Goal: Use online tool/utility: Utilize a website feature to perform a specific function

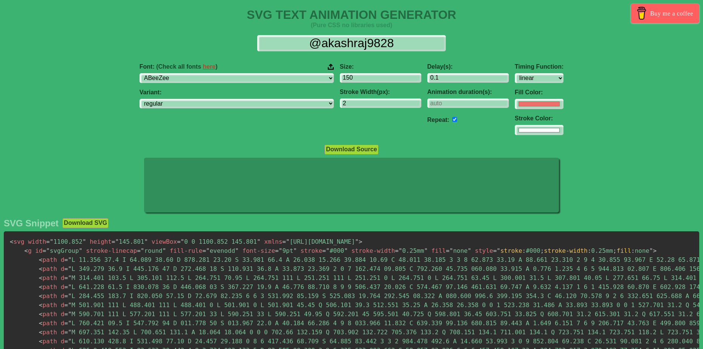
select select "linear"
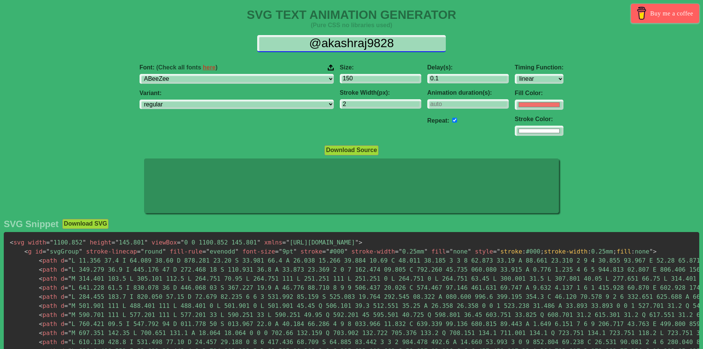
drag, startPoint x: 406, startPoint y: 44, endPoint x: 274, endPoint y: 38, distance: 132.1
click at [274, 38] on input "@akashraj9828" at bounding box center [351, 43] width 188 height 17
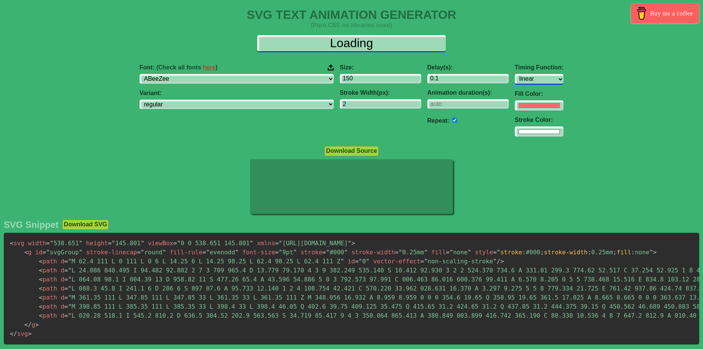
type input "Loading"
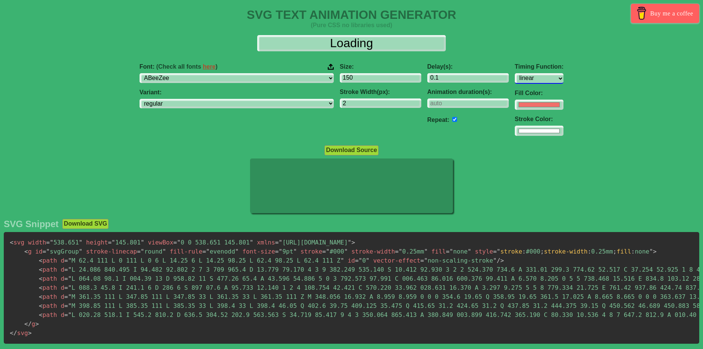
click at [514, 79] on select "ease ease-in ease-out ease-in-out linear step-start step-end" at bounding box center [538, 78] width 49 height 10
select select "ease"
click at [514, 73] on select "ease ease-in ease-out ease-in-out linear step-start step-end" at bounding box center [538, 78] width 49 height 10
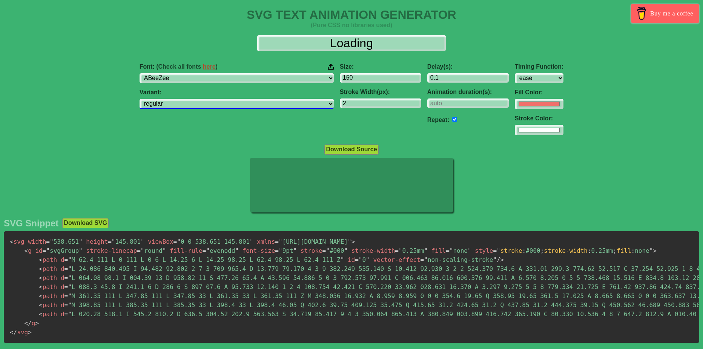
click at [210, 104] on select "regular italic" at bounding box center [236, 104] width 194 height 10
click at [152, 148] on div "Download Source" at bounding box center [351, 149] width 703 height 10
click at [514, 109] on input "#ffffff" at bounding box center [538, 104] width 49 height 10
type input "#ff0000"
click at [544, 119] on div "Font: (Check all fonts here ) ABeeZee ADLaM Display AR One Sans Abel Abhaya Lib…" at bounding box center [351, 99] width 703 height 84
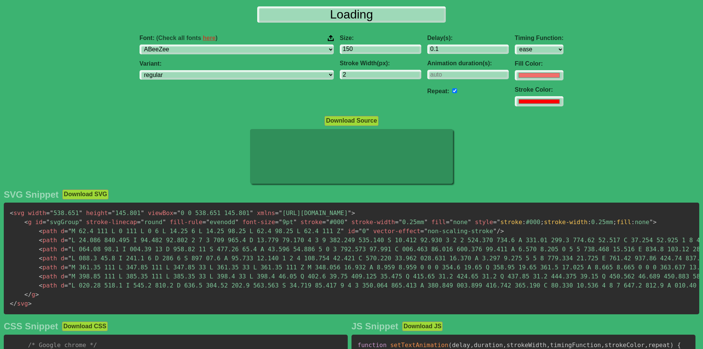
scroll to position [25, 0]
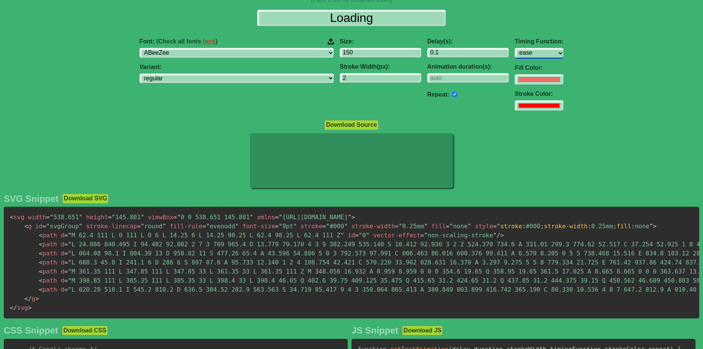
click at [514, 52] on select "ease ease-in ease-out ease-in-out linear step-start step-end" at bounding box center [538, 53] width 49 height 10
click at [514, 48] on select "ease ease-in ease-out ease-in-out linear step-start step-end" at bounding box center [538, 53] width 49 height 10
click at [514, 51] on select "ease ease-in ease-out ease-in-out linear step-start step-end" at bounding box center [538, 53] width 49 height 10
select select "ease"
click at [514, 48] on select "ease ease-in ease-out ease-in-out linear step-start step-end" at bounding box center [538, 53] width 49 height 10
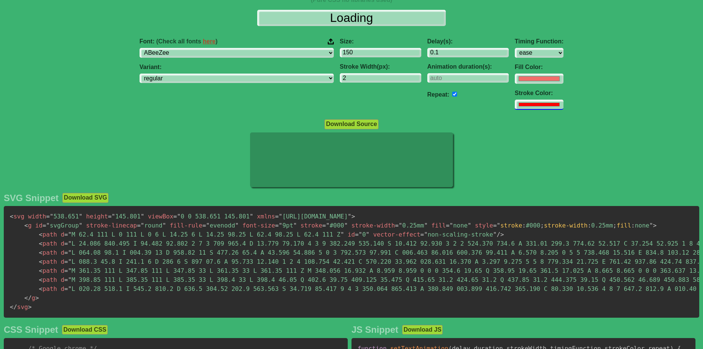
click at [514, 84] on input "#ff0000" at bounding box center [538, 78] width 49 height 10
type input "#6c6565"
drag, startPoint x: 341, startPoint y: 75, endPoint x: 344, endPoint y: 76, distance: 3.9
click at [341, 75] on input "2" at bounding box center [380, 78] width 81 height 10
click at [369, 79] on input "1" at bounding box center [380, 78] width 81 height 10
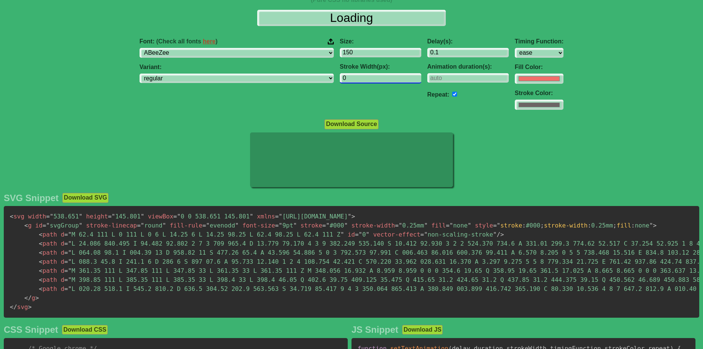
click at [370, 79] on input "0" at bounding box center [380, 78] width 81 height 10
click at [370, 79] on input "-1" at bounding box center [380, 78] width 81 height 10
click at [359, 92] on div "Size: 150 Stroke Width(px): -1" at bounding box center [380, 74] width 87 height 84
type input "0"
click at [370, 75] on input "0" at bounding box center [380, 78] width 81 height 10
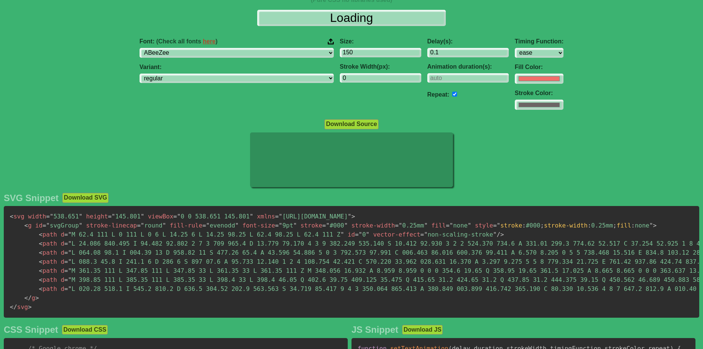
click at [354, 95] on div "Size: 150 Stroke Width(px): 0" at bounding box center [380, 74] width 87 height 84
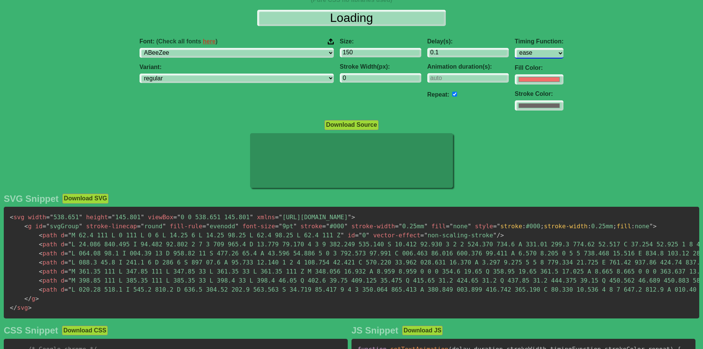
click at [514, 51] on select "ease ease-in ease-out ease-in-out linear step-start step-end" at bounding box center [538, 53] width 49 height 10
click at [514, 48] on select "ease ease-in ease-out ease-in-out linear step-start step-end" at bounding box center [538, 53] width 49 height 10
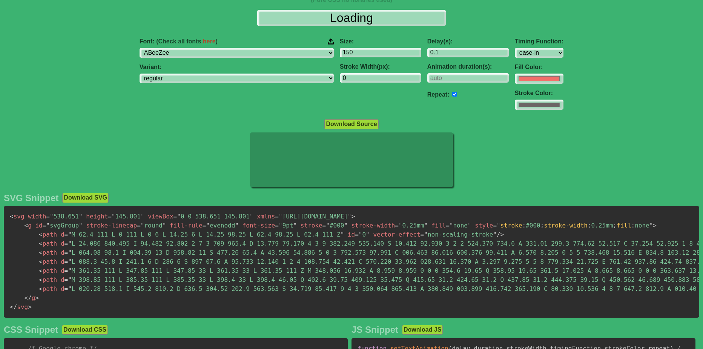
click at [514, 43] on label "Timing Function:" at bounding box center [538, 41] width 49 height 7
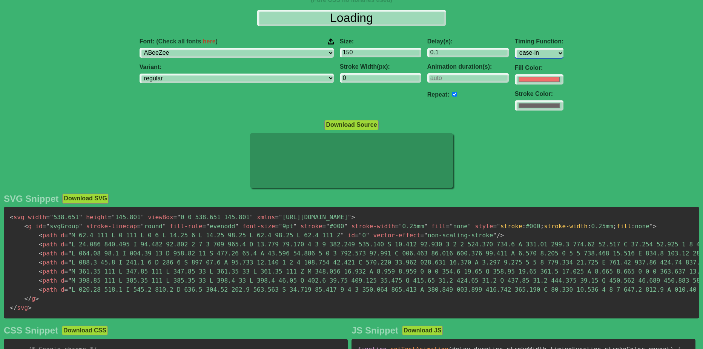
click at [514, 49] on select "ease ease-in ease-out ease-in-out linear step-start step-end" at bounding box center [538, 53] width 49 height 10
select select "ease-in-out"
click at [514, 48] on select "ease ease-in ease-out ease-in-out linear step-start step-end" at bounding box center [538, 53] width 49 height 10
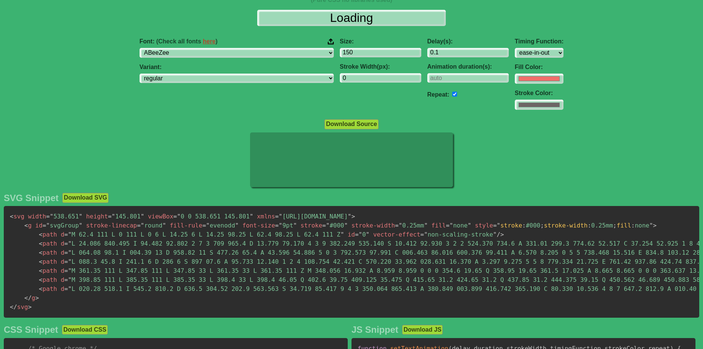
click at [425, 117] on div "SVG TEXT ANIMATION GENERATOR (Pure CSS no libraries used) Buy me a coffee Loadi…" at bounding box center [351, 331] width 703 height 696
click at [452, 93] on input "checkbox" at bounding box center [454, 94] width 5 height 5
checkbox input "false"
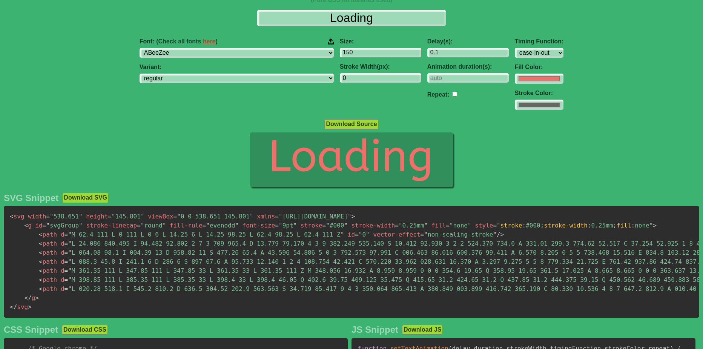
click at [427, 95] on div "Repeat:" at bounding box center [467, 94] width 81 height 11
click at [205, 81] on select "regular italic" at bounding box center [236, 78] width 194 height 10
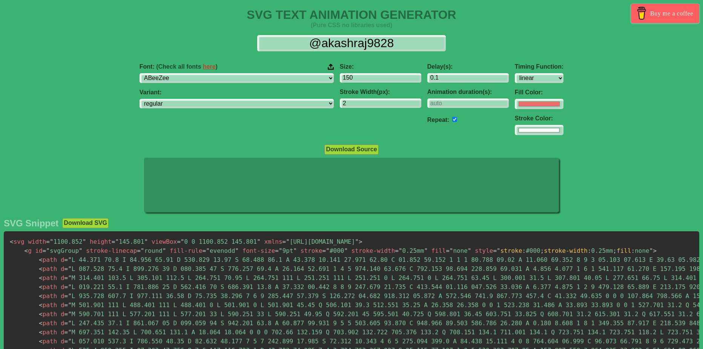
select select "linear"
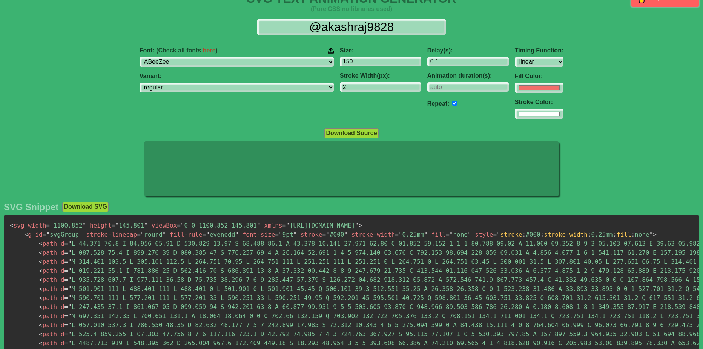
scroll to position [25, 0]
